Goal: Navigation & Orientation: Find specific page/section

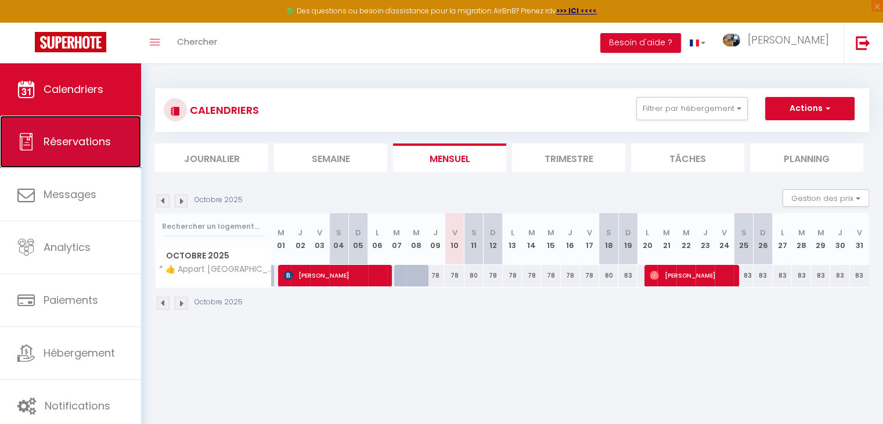
click at [74, 145] on span "Réservations" at bounding box center [77, 141] width 67 height 15
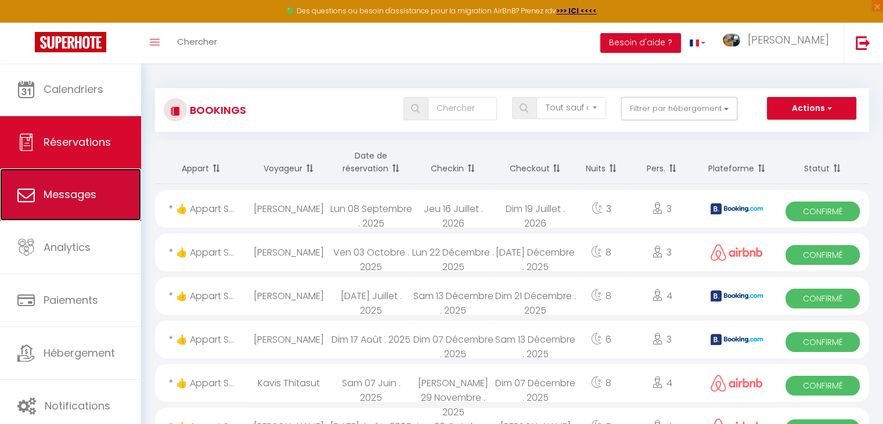
click at [59, 198] on span "Messages" at bounding box center [70, 194] width 53 height 15
select select "message"
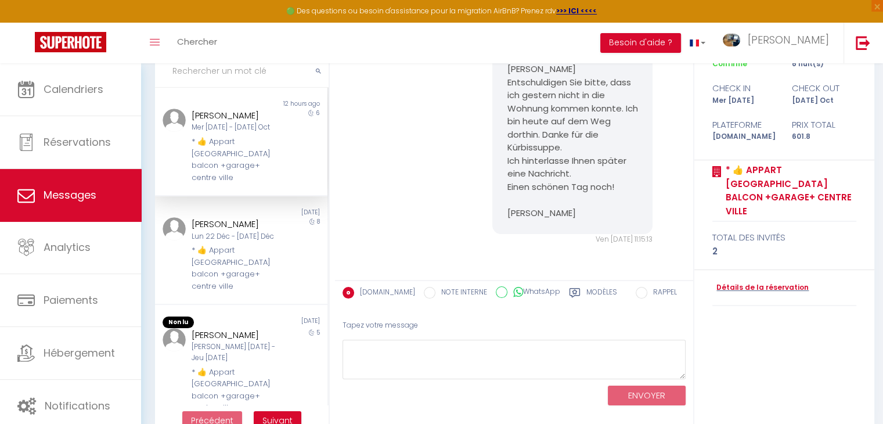
scroll to position [95, 0]
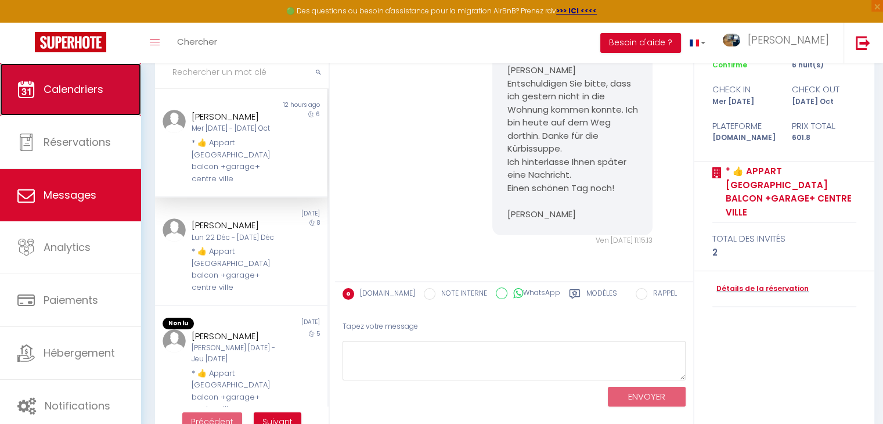
click at [56, 89] on span "Calendriers" at bounding box center [74, 89] width 60 height 15
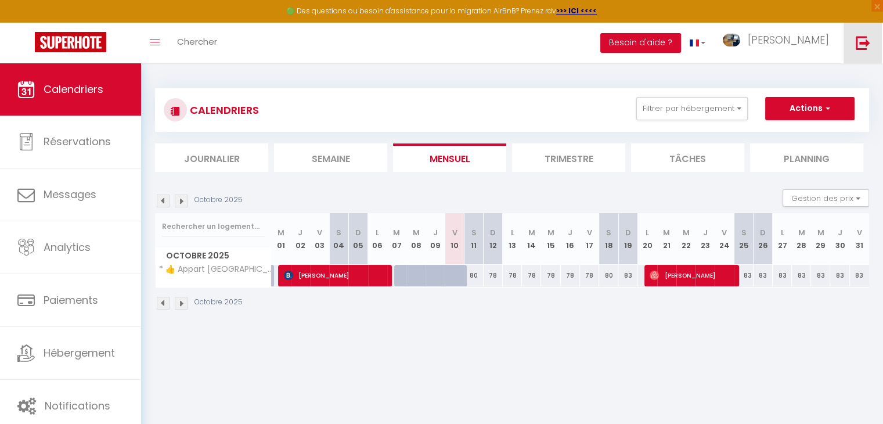
click at [861, 42] on img at bounding box center [863, 42] width 15 height 15
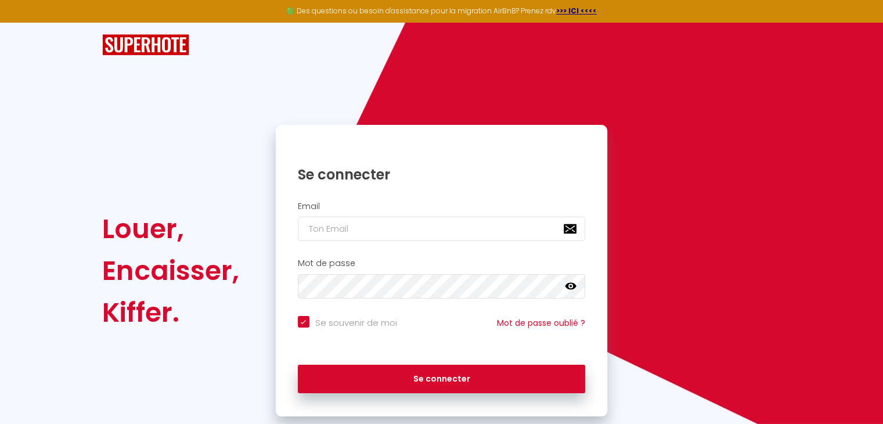
click at [306, 321] on input "Se souvenir de moi" at bounding box center [347, 322] width 99 height 12
checkbox input "false"
